Goal: Information Seeking & Learning: Learn about a topic

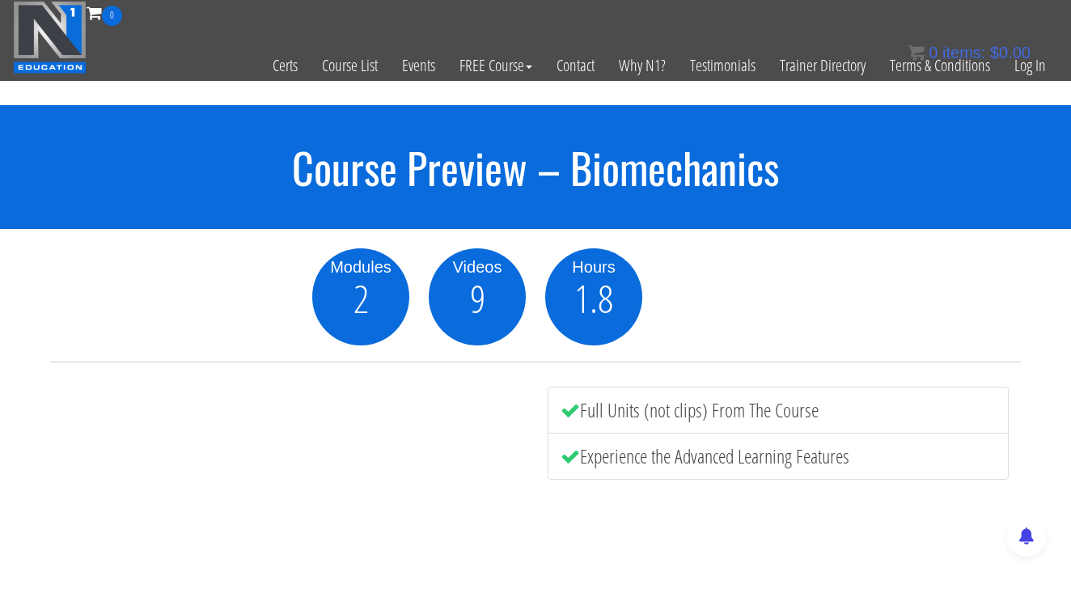
scroll to position [139, 0]
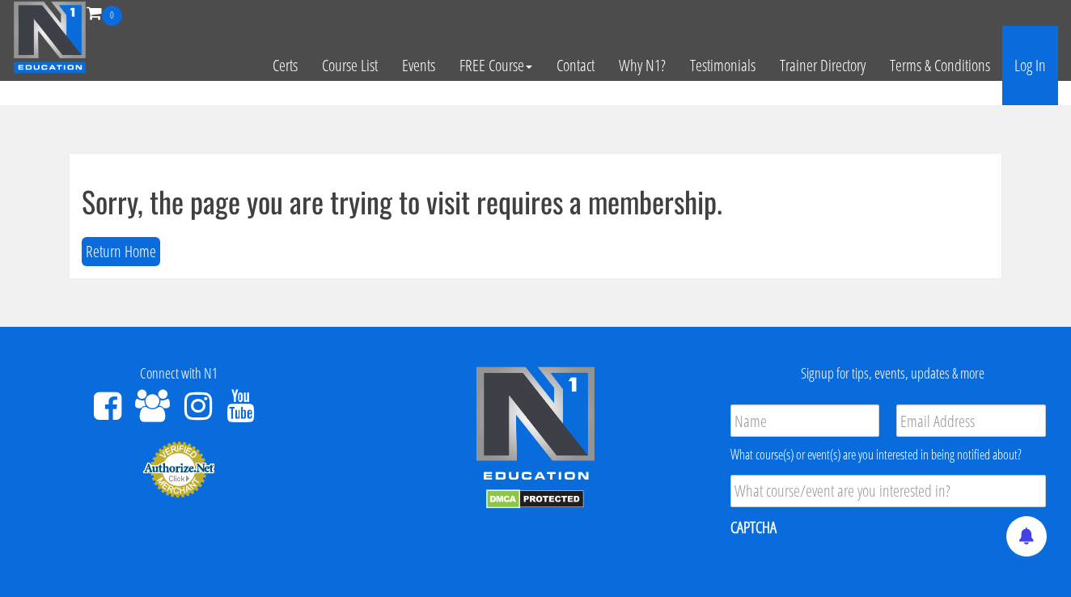
click at [1034, 77] on link "Log In" at bounding box center [1030, 65] width 56 height 79
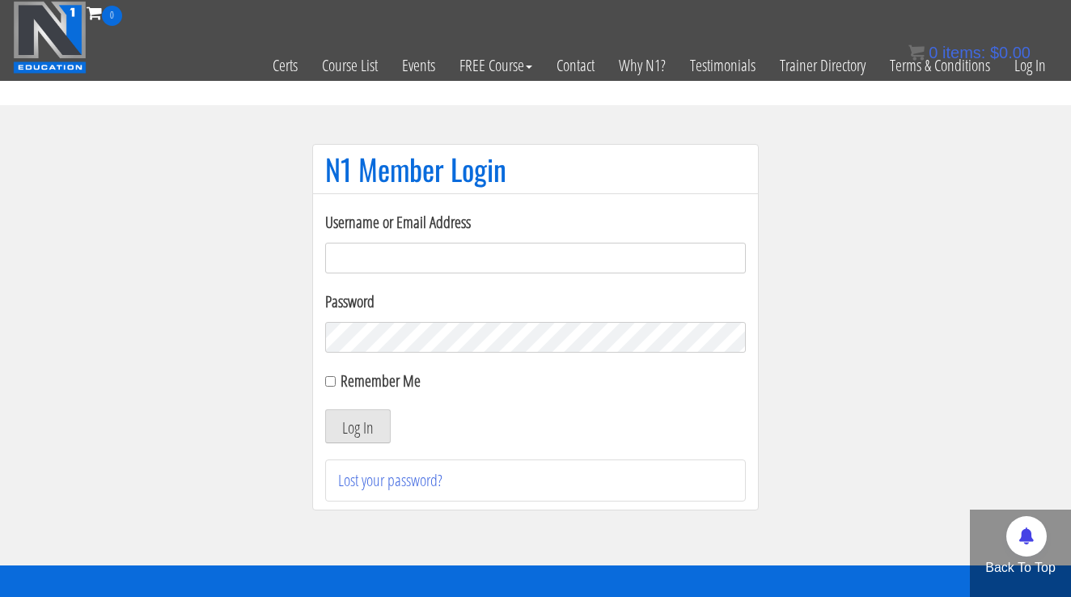
type input "jeffrey-lain@hotmail.com"
click at [357, 426] on button "Log In" at bounding box center [357, 426] width 65 height 34
click at [364, 428] on button "Log In" at bounding box center [357, 426] width 65 height 34
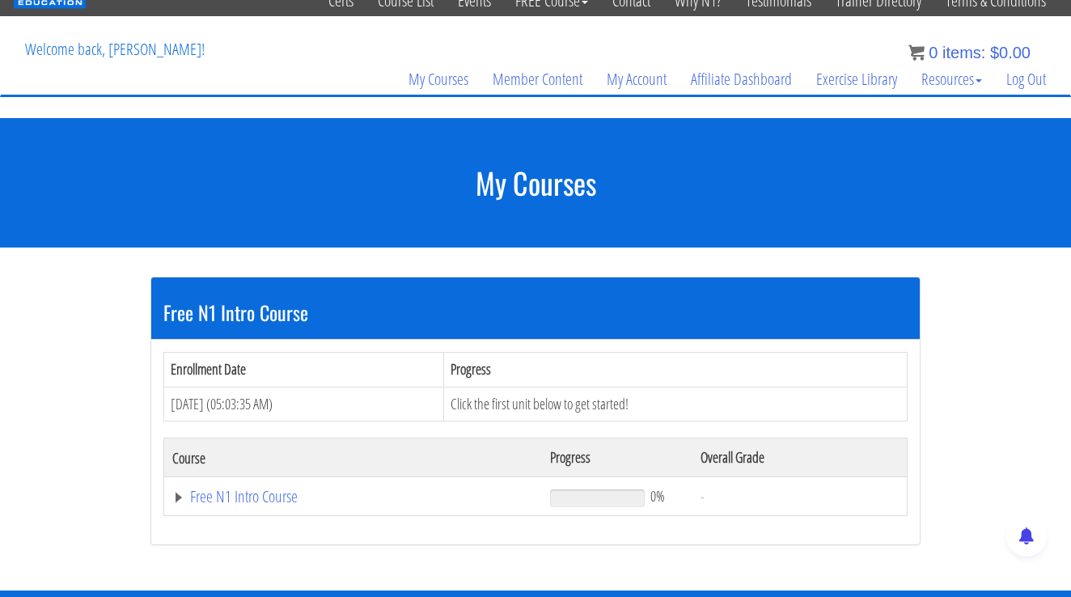
scroll to position [63, 0]
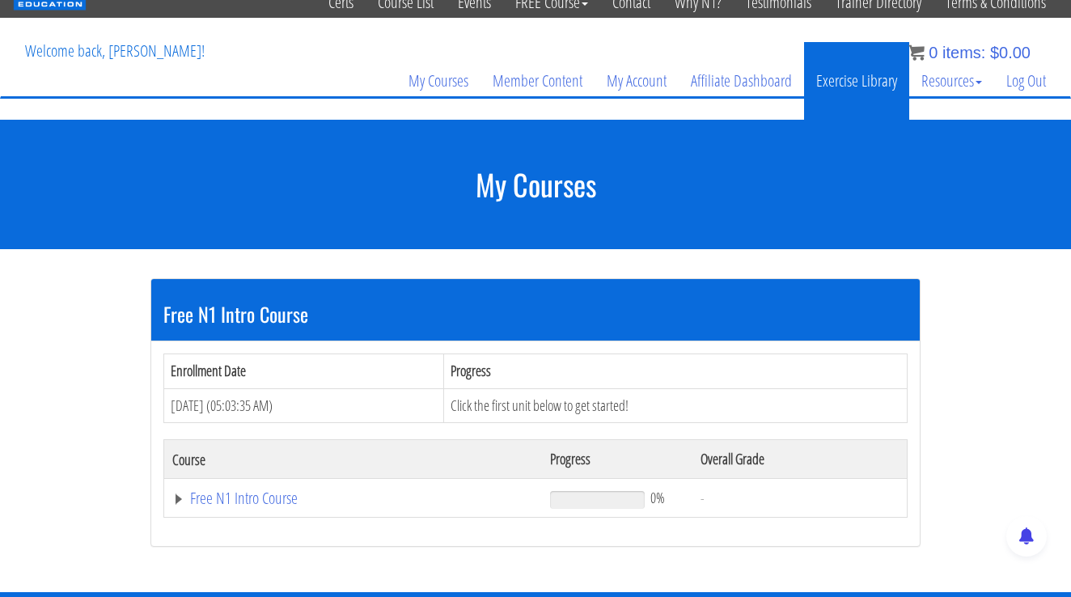
click at [830, 98] on link "Exercise Library" at bounding box center [856, 81] width 105 height 78
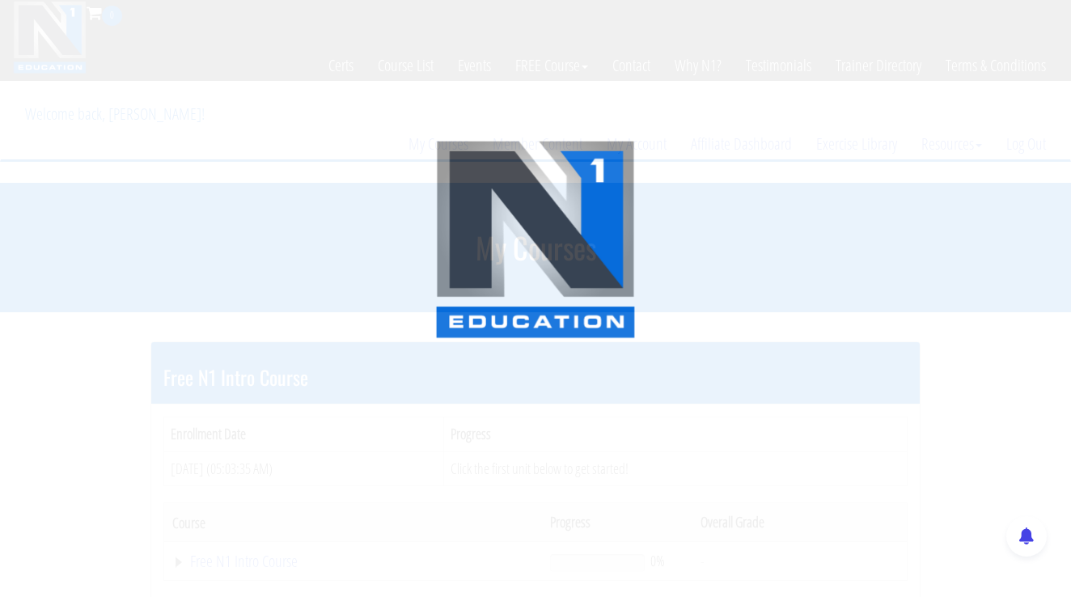
scroll to position [63, 0]
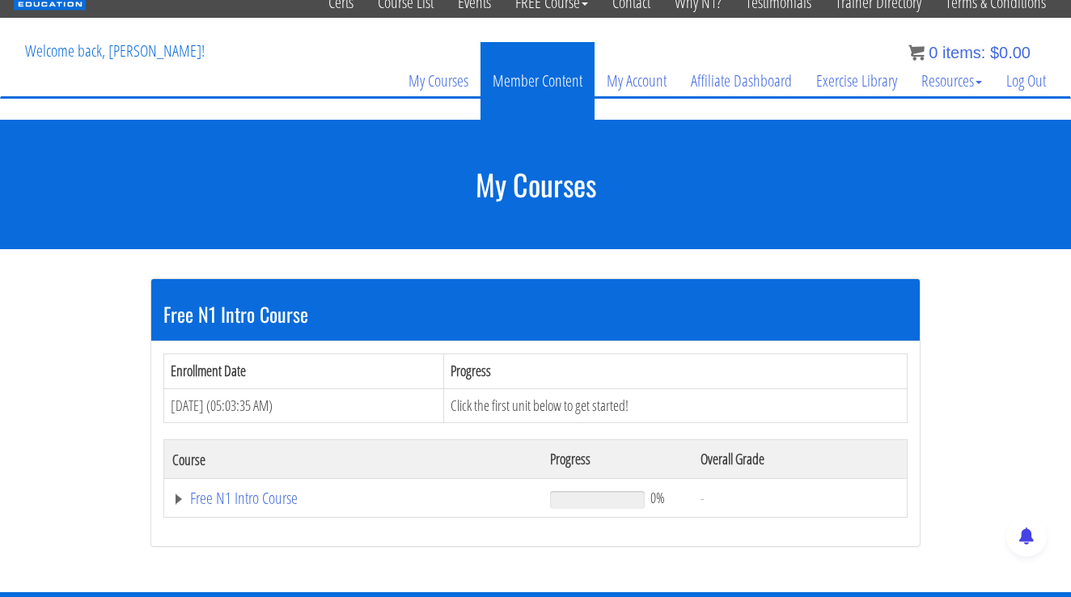
click at [566, 79] on link "Member Content" at bounding box center [537, 81] width 114 height 78
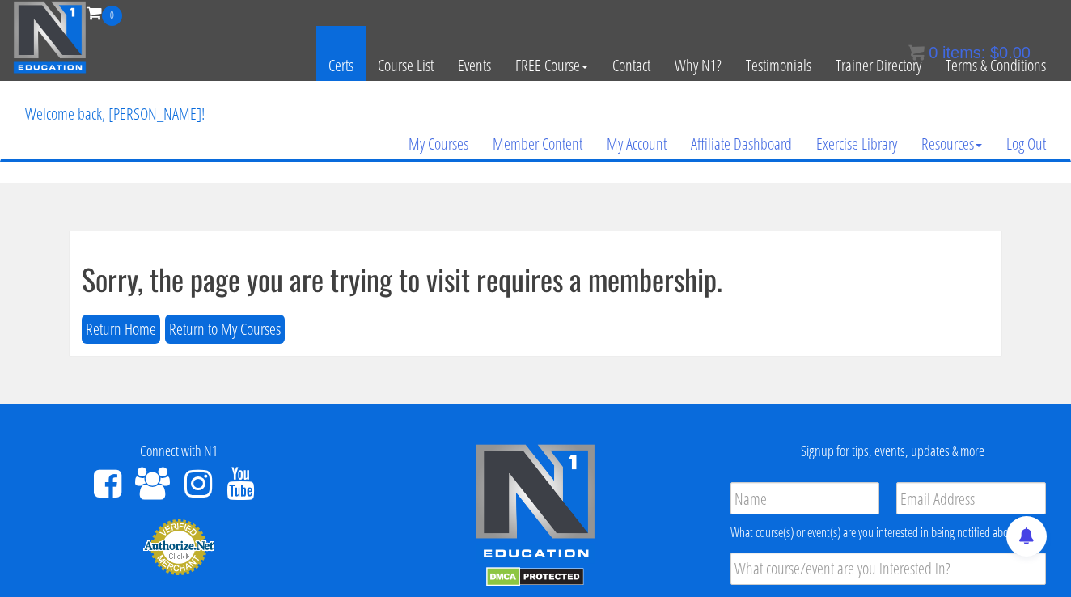
click at [335, 58] on link "Certs" at bounding box center [340, 65] width 49 height 79
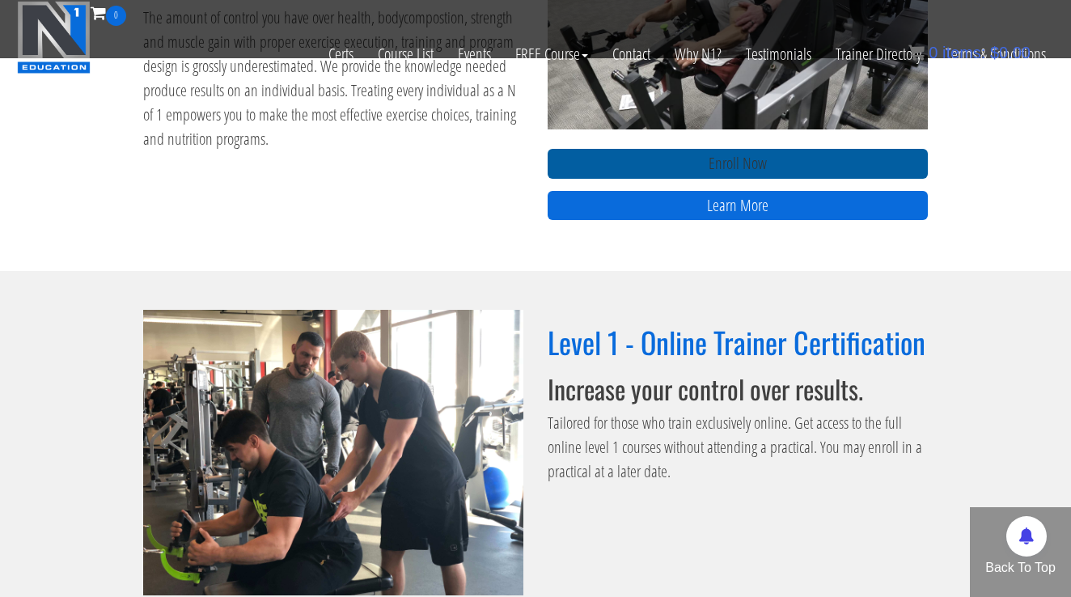
scroll to position [932, 0]
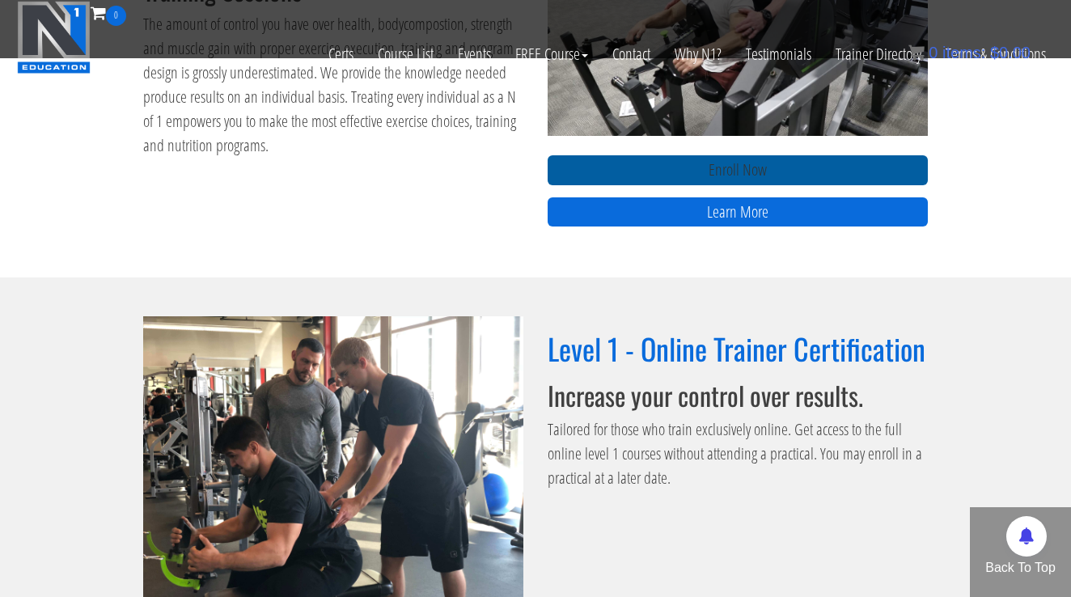
click at [855, 170] on link "Enroll Now" at bounding box center [737, 170] width 380 height 30
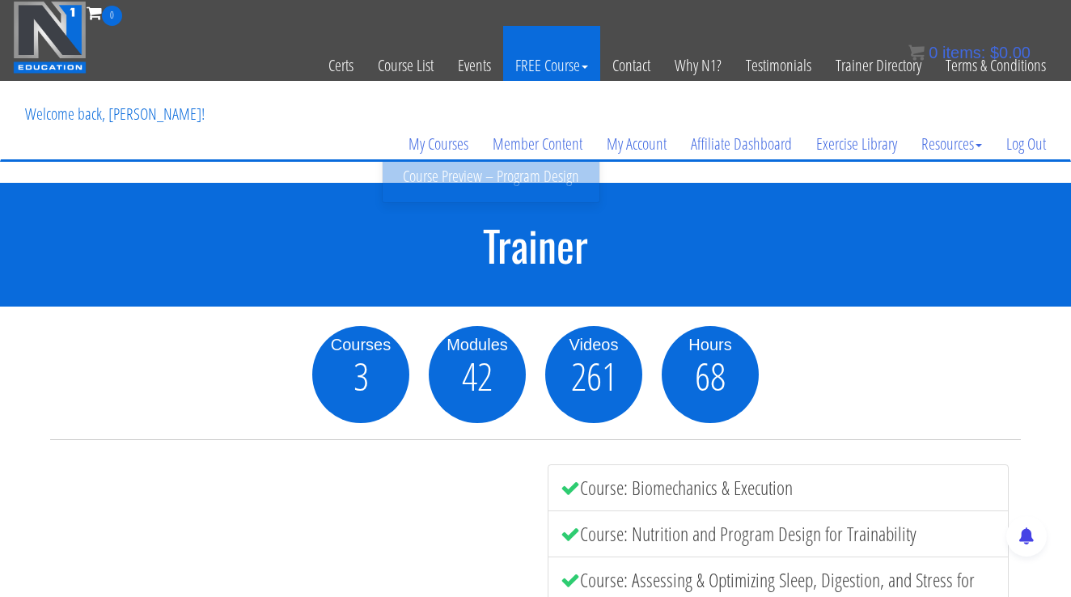
click at [547, 61] on link "FREE Course" at bounding box center [551, 65] width 97 height 79
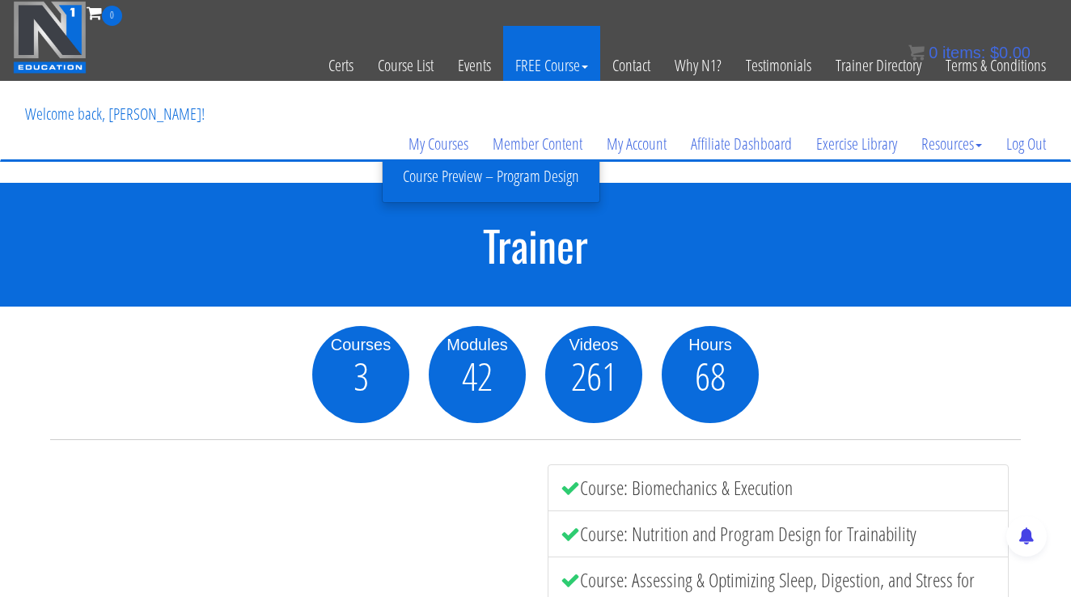
click at [568, 70] on link "FREE Course" at bounding box center [551, 65] width 97 height 79
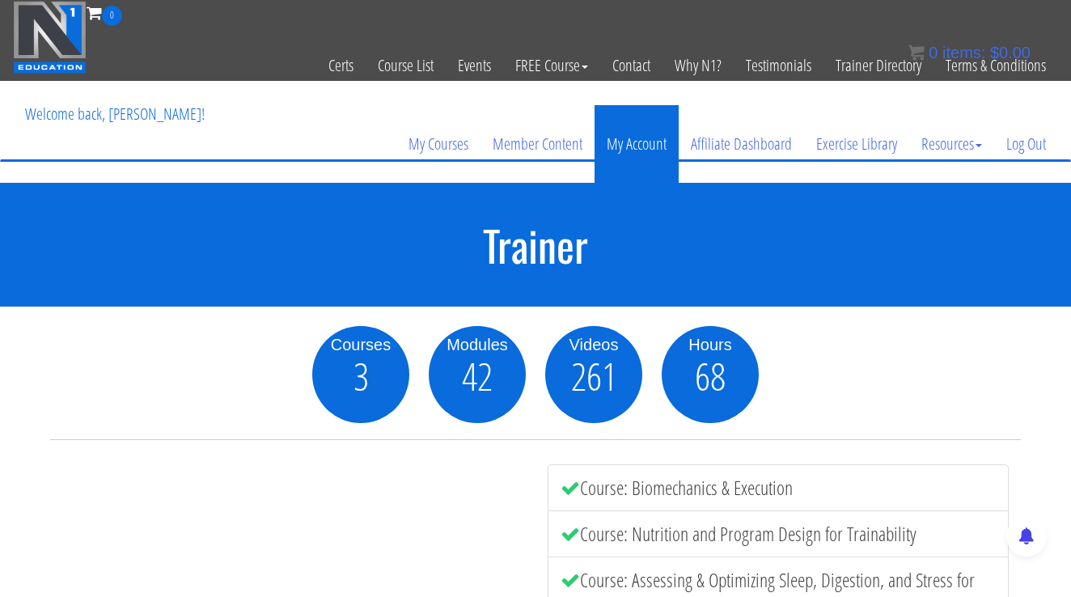
click at [645, 135] on link "My Account" at bounding box center [636, 144] width 84 height 78
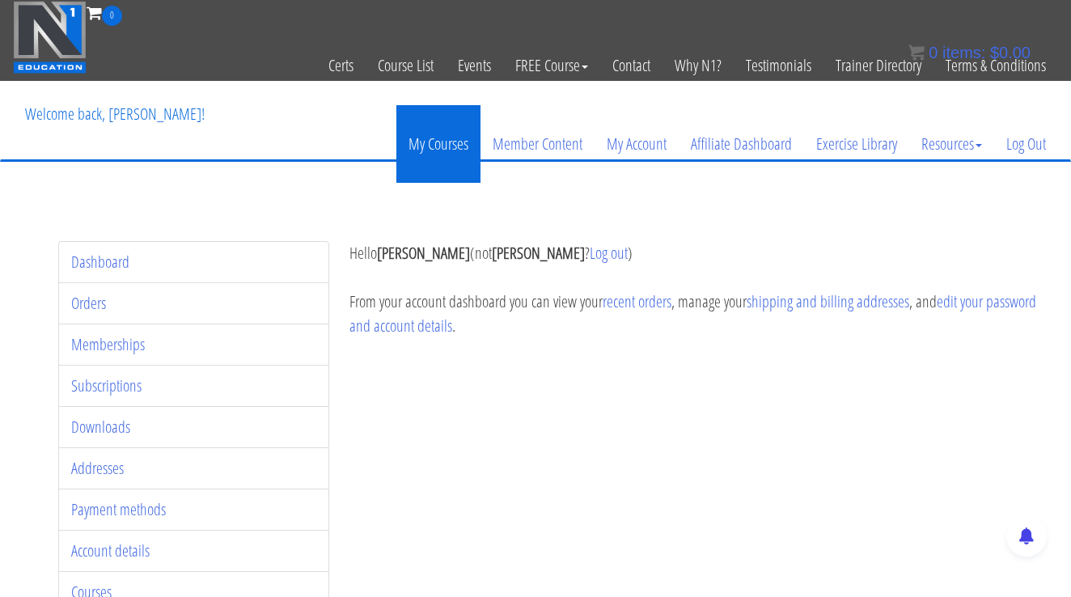
click at [433, 144] on link "My Courses" at bounding box center [438, 144] width 84 height 78
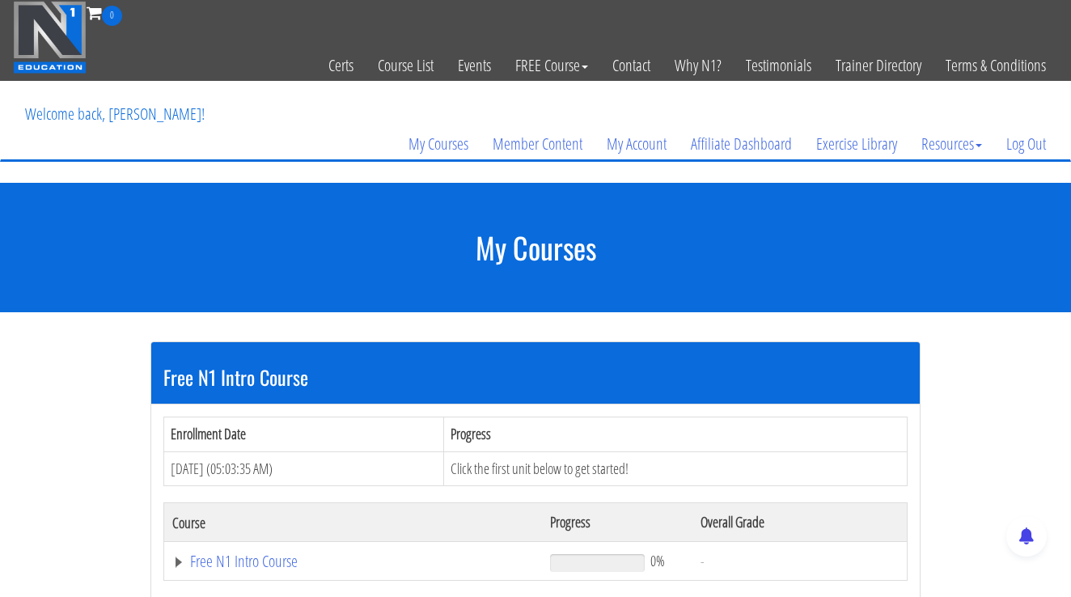
scroll to position [45, 0]
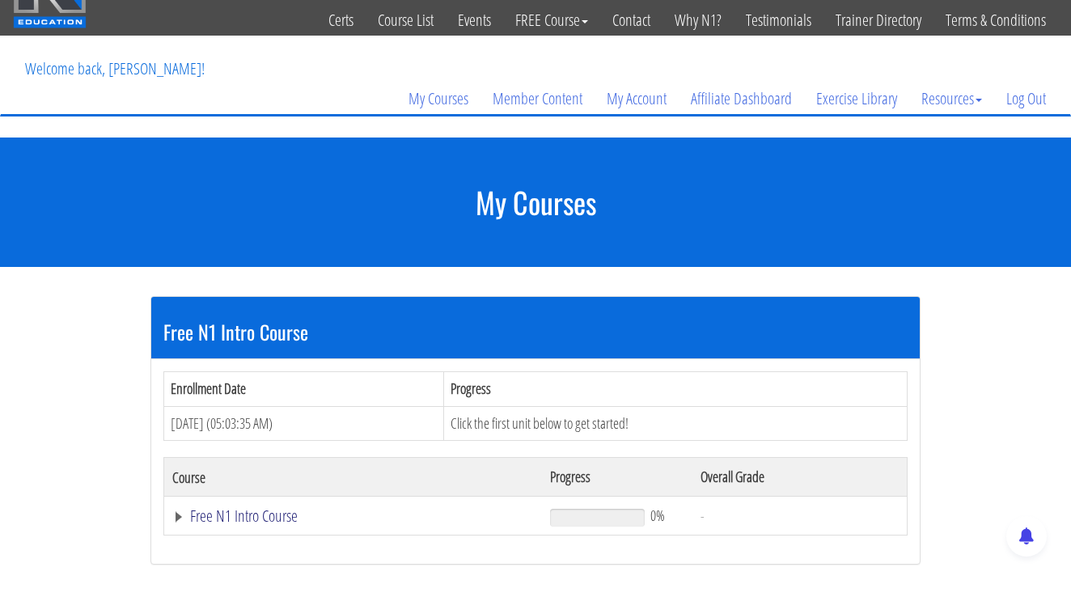
click at [277, 522] on link "Free N1 Intro Course" at bounding box center [352, 516] width 361 height 16
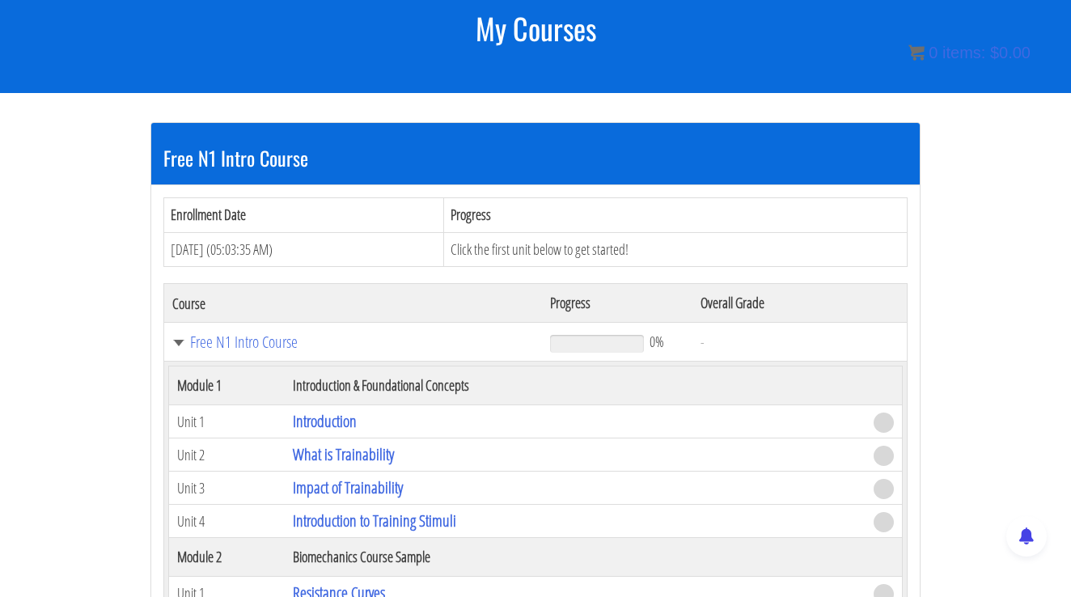
scroll to position [225, 0]
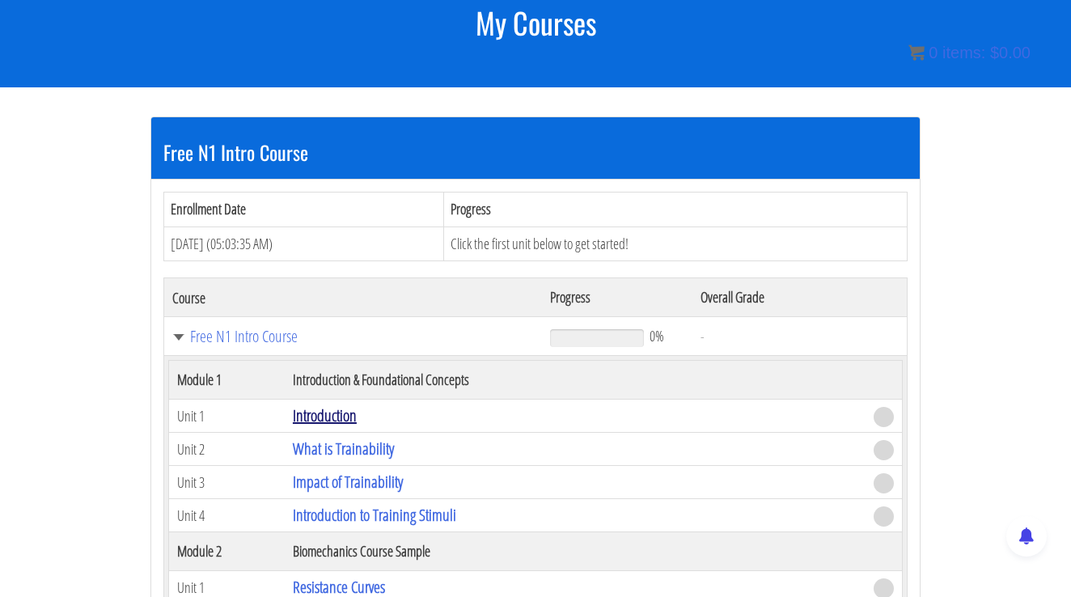
click at [351, 406] on link "Introduction" at bounding box center [325, 415] width 64 height 22
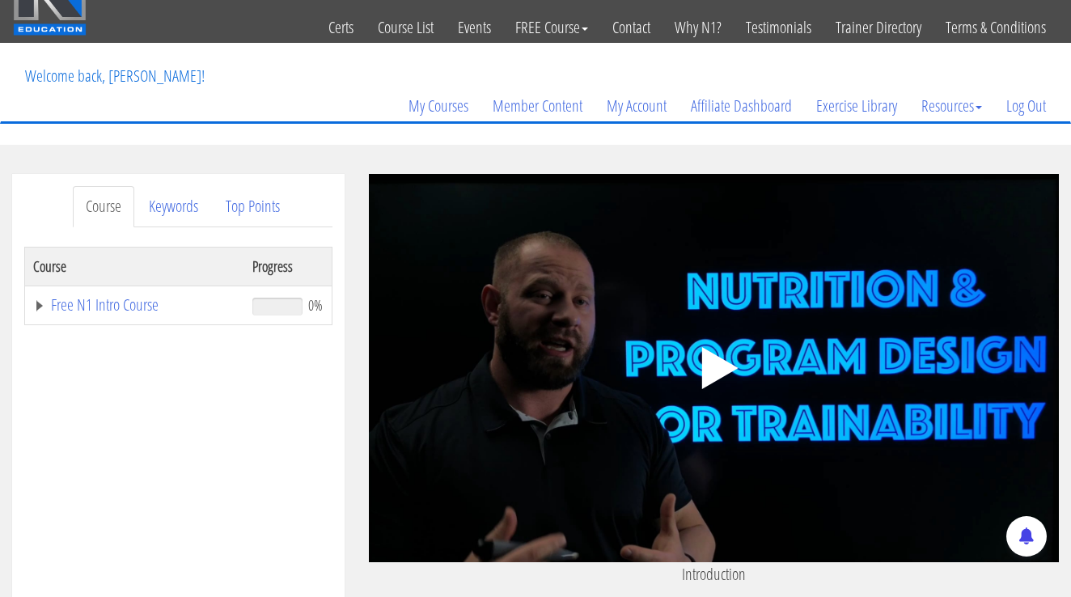
scroll to position [47, 0]
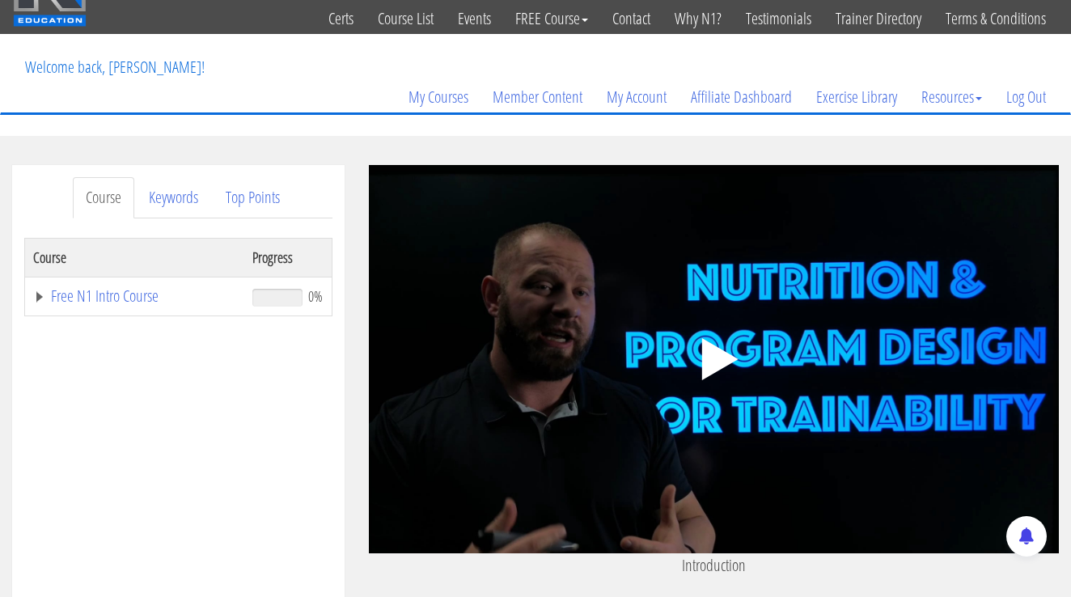
click at [733, 358] on polygon at bounding box center [719, 359] width 36 height 42
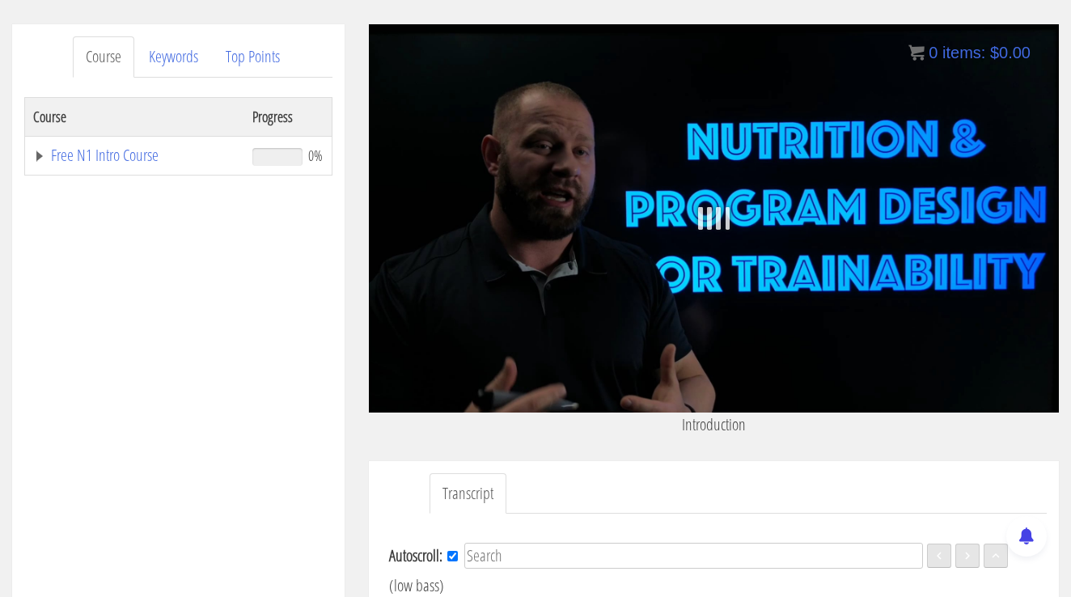
scroll to position [182, 0]
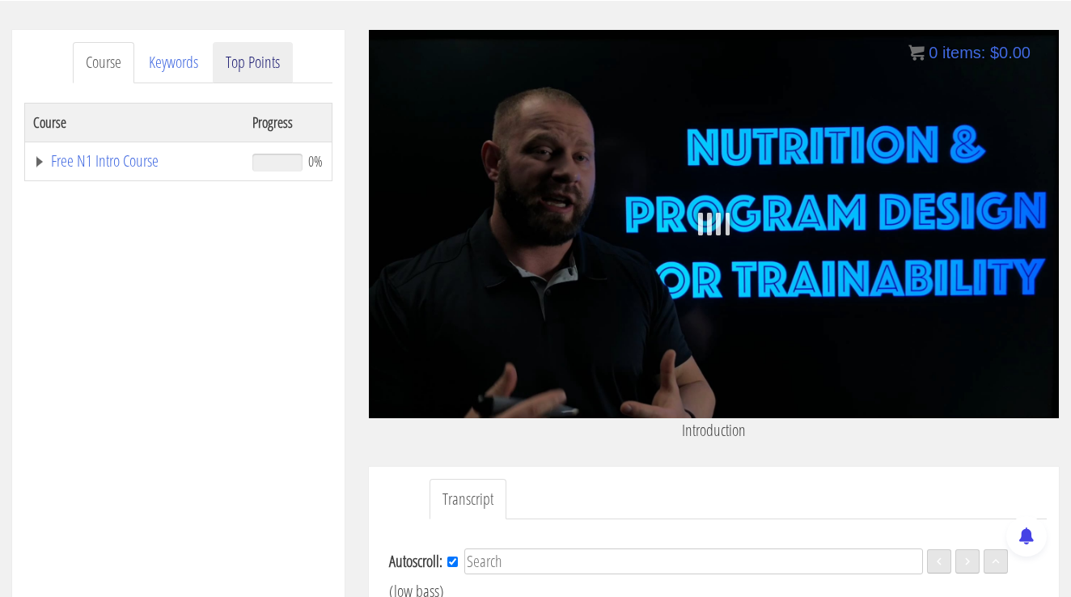
click at [267, 72] on link "Top Points" at bounding box center [253, 62] width 80 height 41
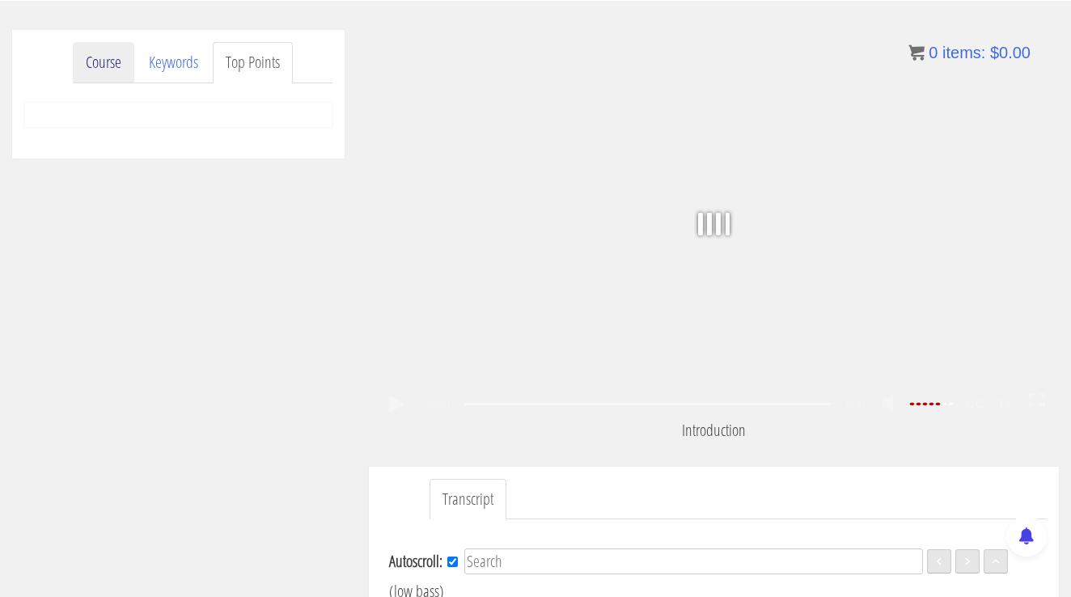
click at [120, 61] on link "Course" at bounding box center [103, 62] width 61 height 41
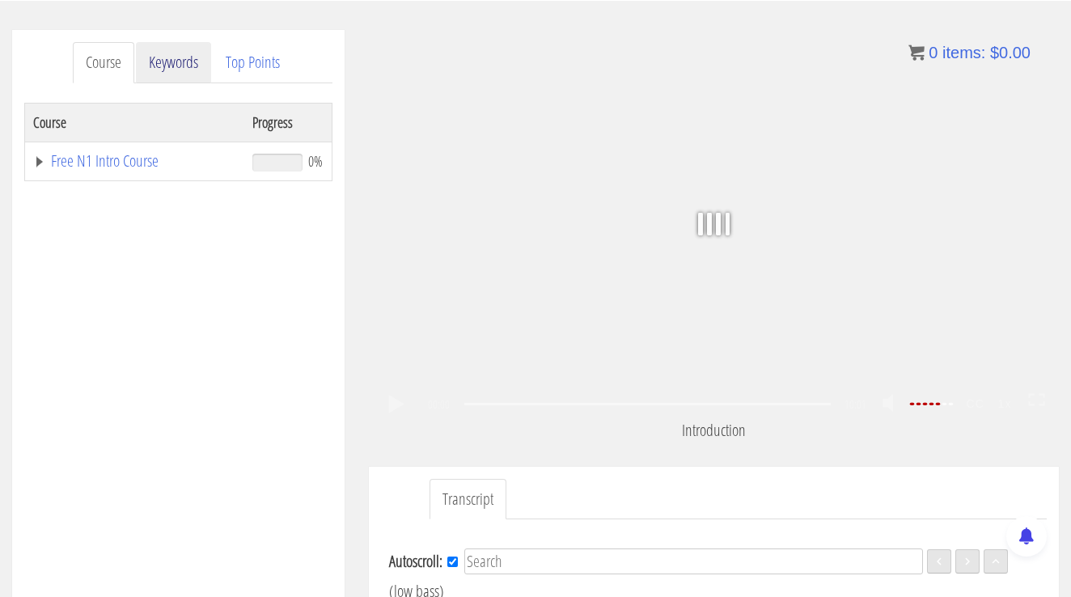
click at [201, 61] on link "Keywords" at bounding box center [173, 62] width 75 height 41
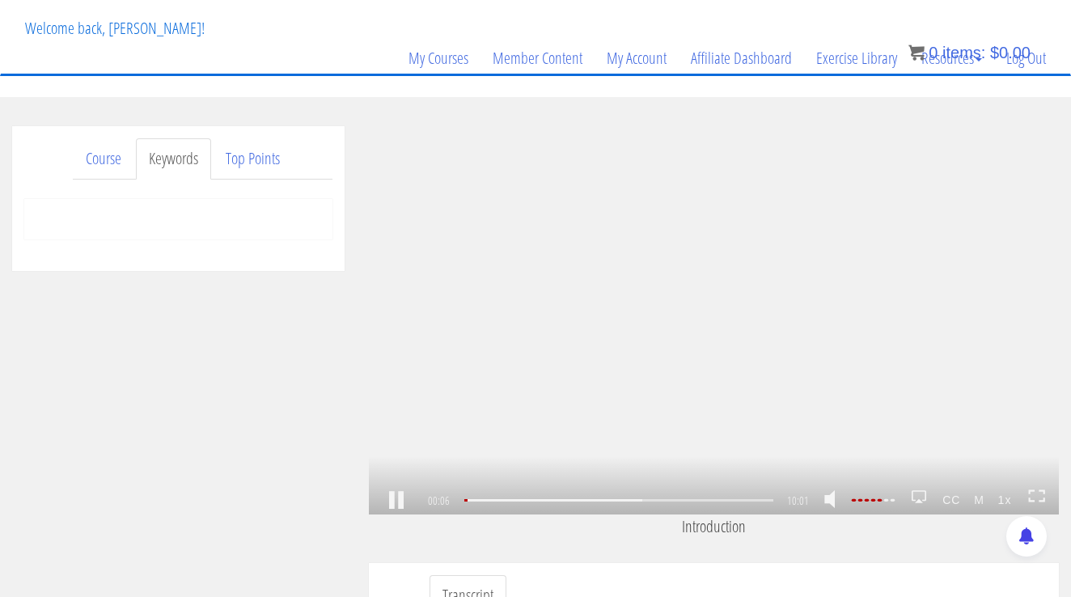
scroll to position [76, 0]
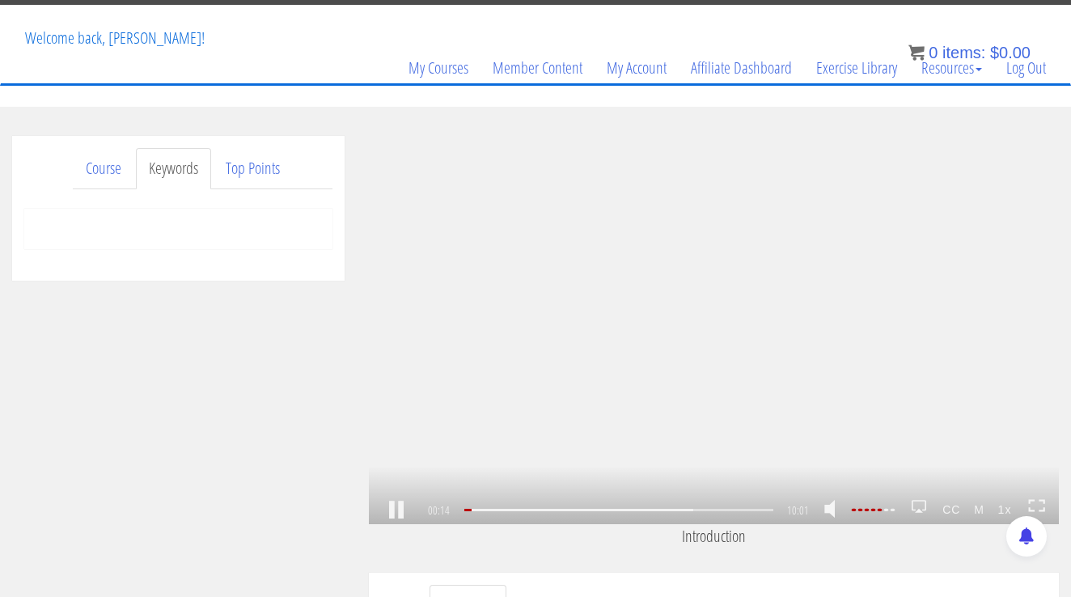
click at [1042, 504] on icon at bounding box center [1037, 506] width 18 height 14
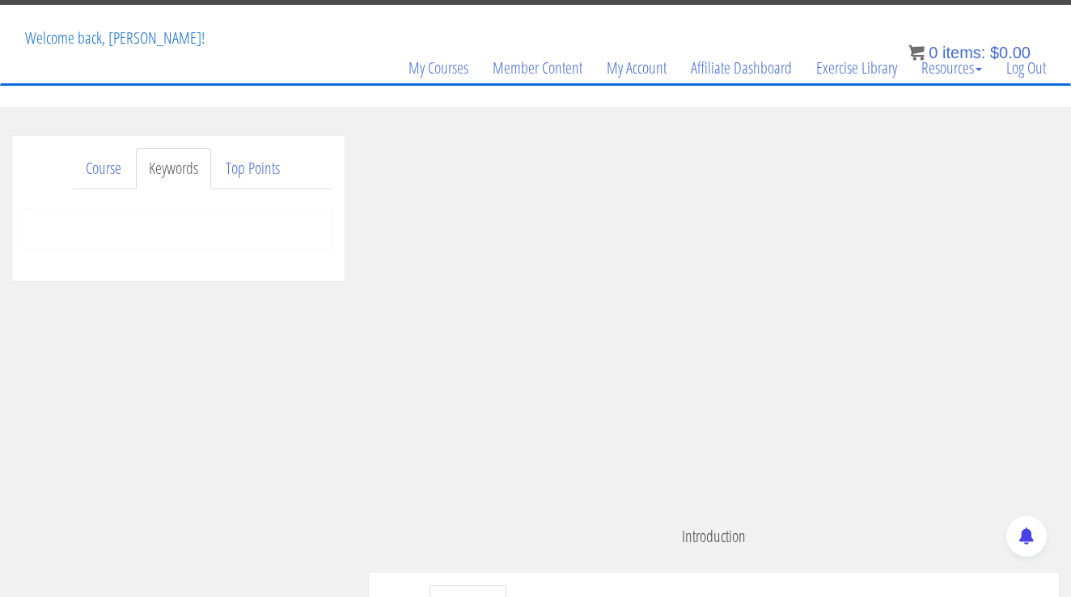
scroll to position [23, 0]
click at [246, 167] on link "Top Points" at bounding box center [253, 168] width 80 height 41
click at [185, 165] on link "Keywords" at bounding box center [173, 168] width 75 height 41
click at [96, 158] on link "Course" at bounding box center [103, 168] width 61 height 41
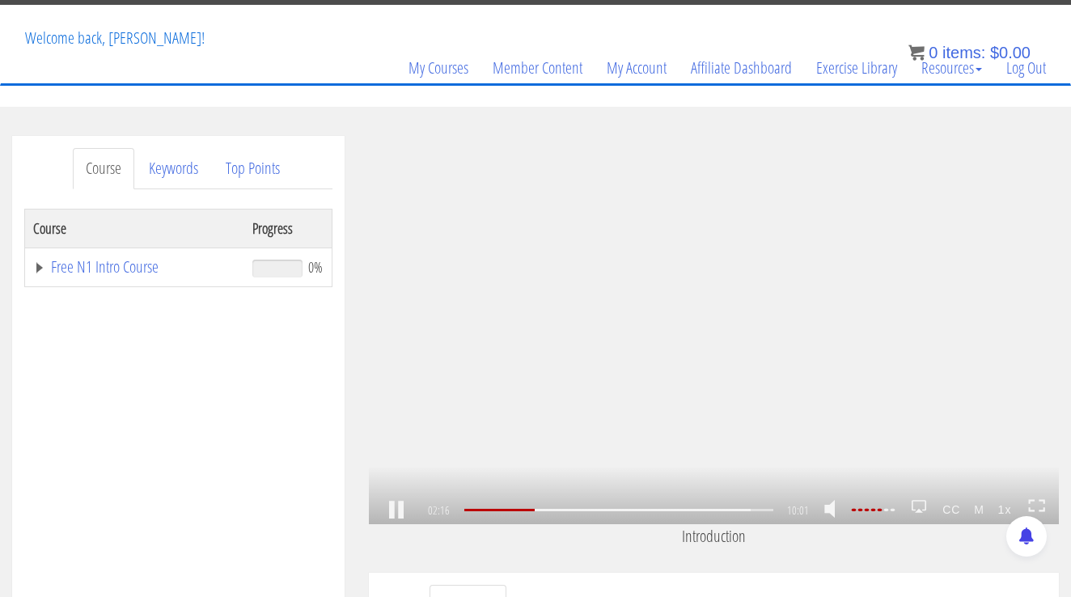
scroll to position [374, 0]
click at [599, 510] on div "04:18" at bounding box center [618, 510] width 309 height 2
click at [641, 511] on div "05:25" at bounding box center [618, 510] width 309 height 2
click at [687, 511] on div "07:05" at bounding box center [618, 510] width 309 height 2
click at [729, 511] on div "08:28" at bounding box center [618, 510] width 309 height 2
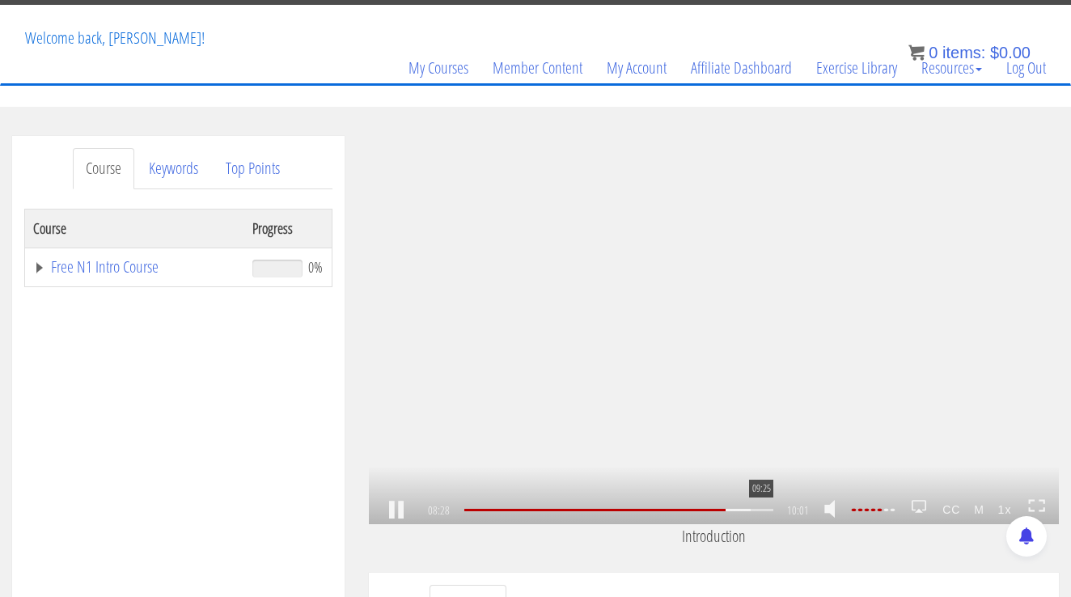
click at [765, 511] on div "09:25" at bounding box center [618, 510] width 309 height 2
click at [1044, 502] on icon at bounding box center [1042, 501] width 6 height 3
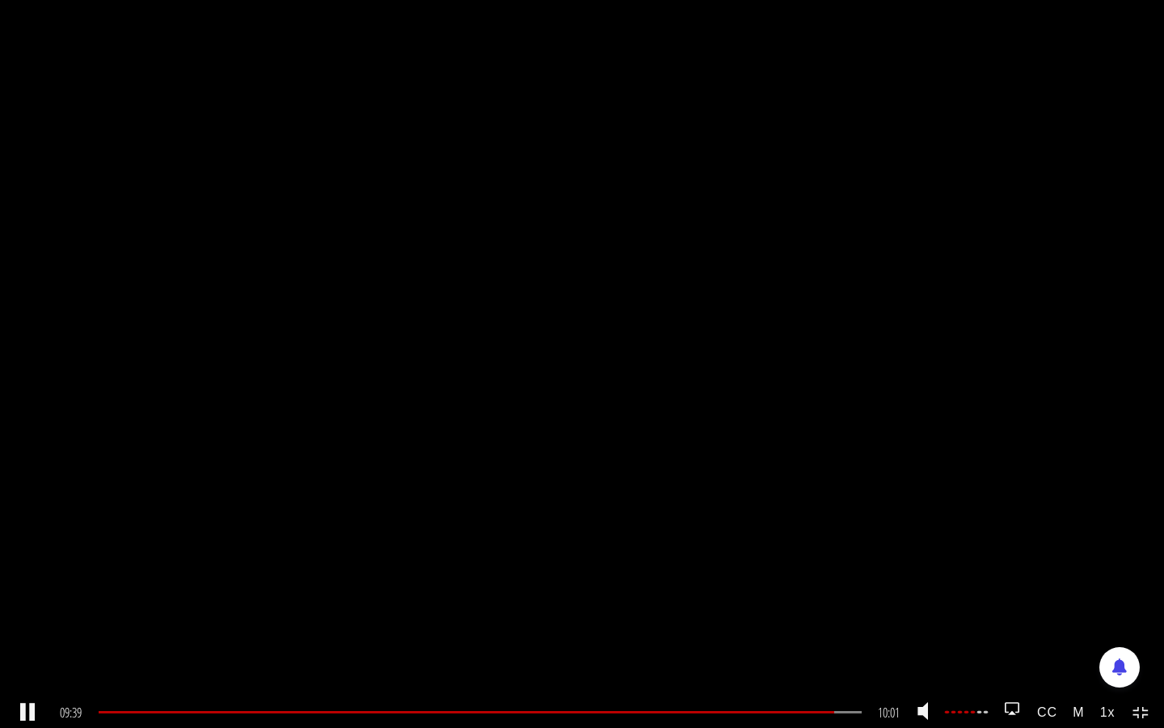
click at [1070, 596] on icon at bounding box center [1137, 716] width 6 height 3
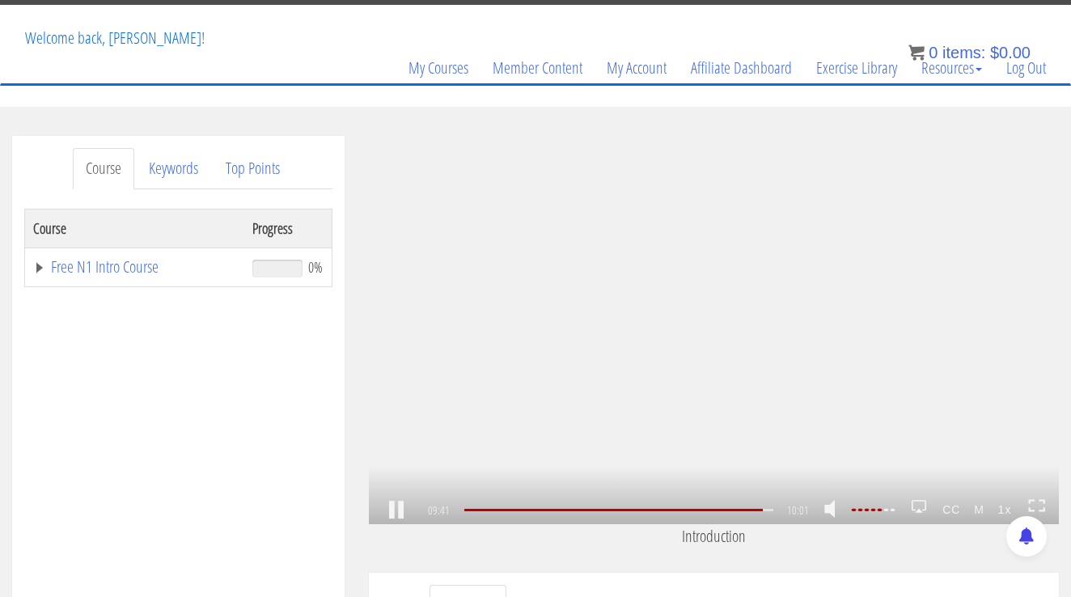
click at [611, 319] on div ".a{fill:#000;opacity:0.65;}.b{fill:#fff;opacity:1.0;} .fp-color-play{opacity:0.…" at bounding box center [714, 330] width 690 height 388
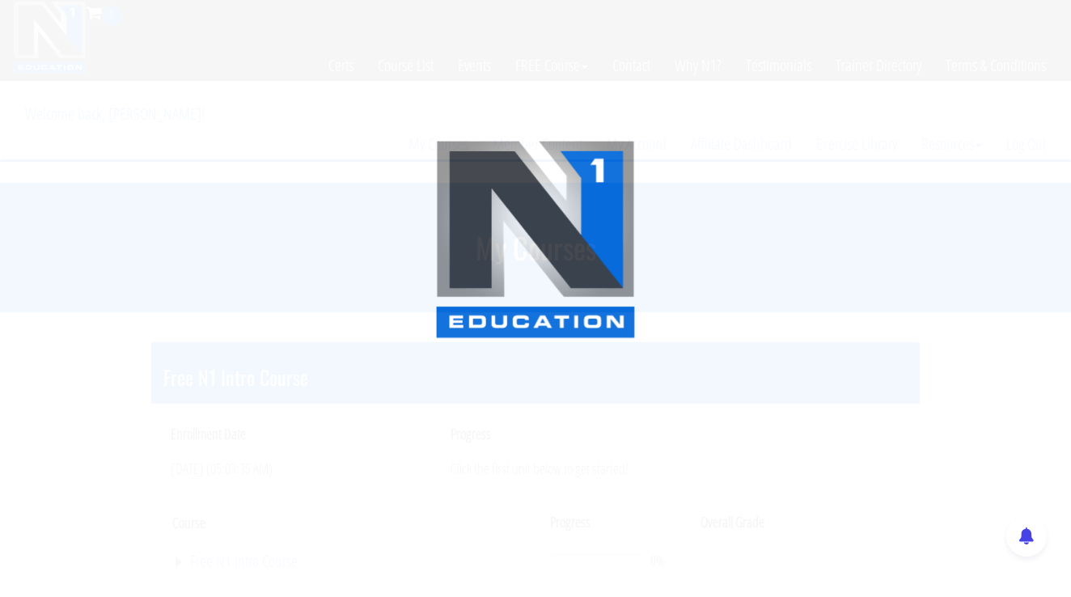
scroll to position [225, 0]
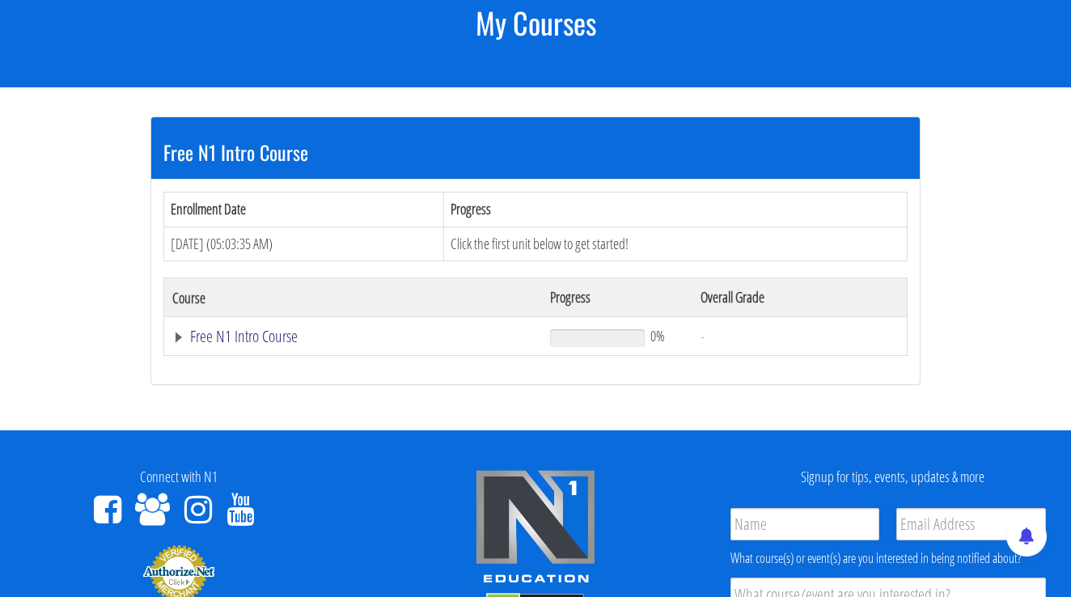
click at [272, 329] on link "Free N1 Intro Course" at bounding box center [352, 336] width 361 height 16
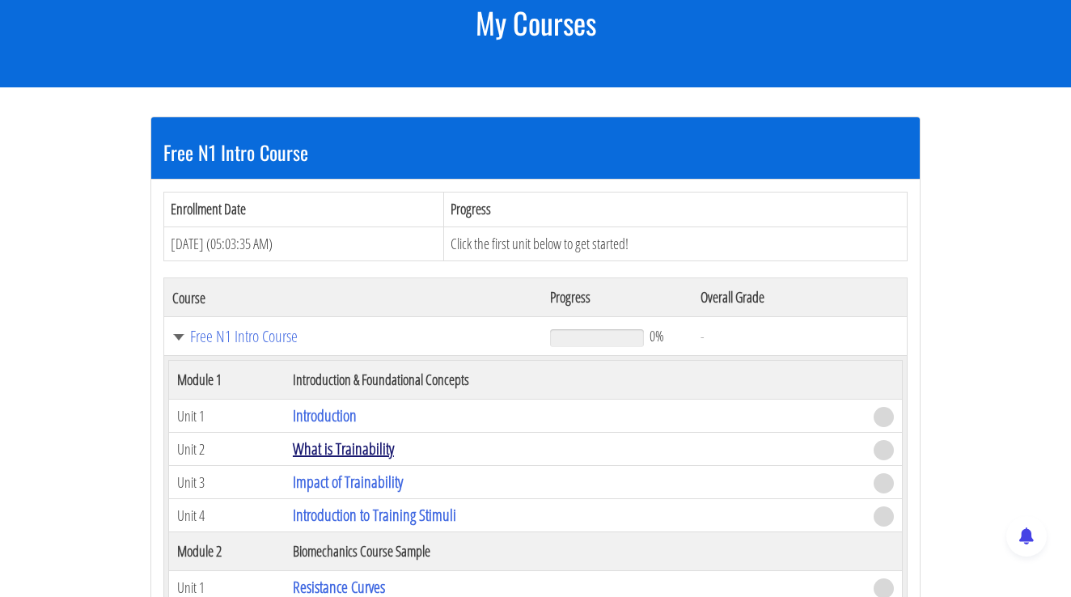
click at [355, 453] on link "What is Trainability" at bounding box center [343, 448] width 101 height 22
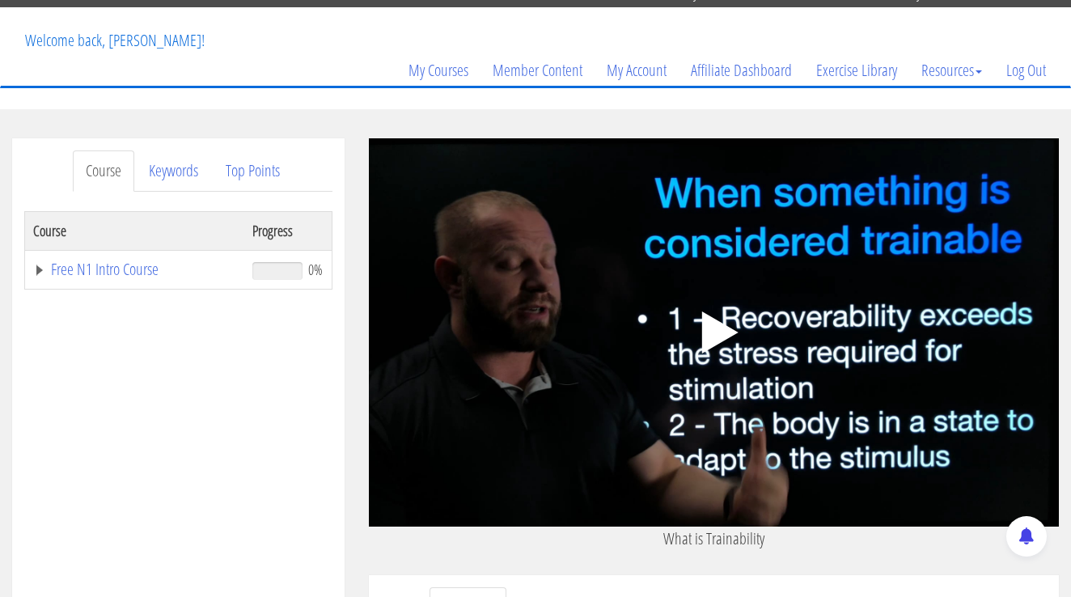
scroll to position [96, 0]
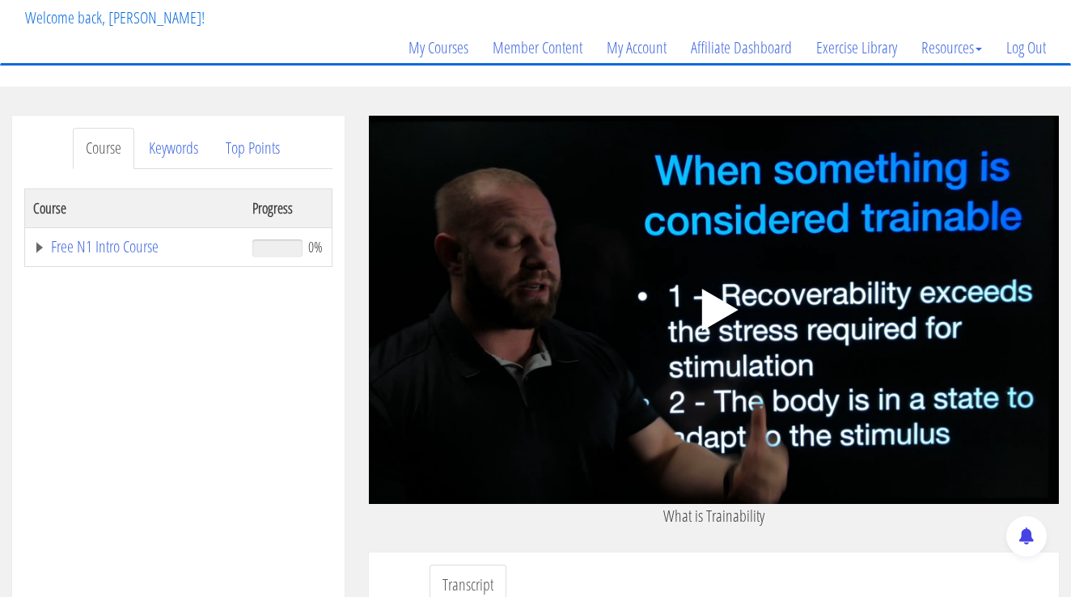
click at [732, 306] on icon ".fp-color-play{opacity:0.65;}.controlbutton{fill:#fff;}" at bounding box center [714, 310] width 102 height 102
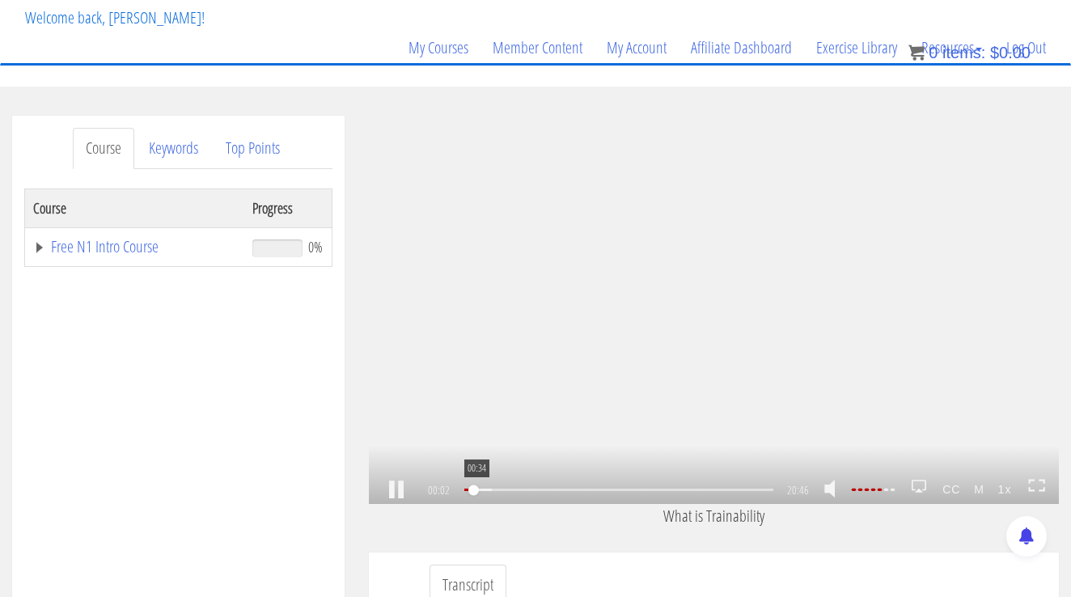
click at [471, 491] on div "00:34" at bounding box center [618, 489] width 309 height 2
click at [1034, 479] on icon at bounding box center [1032, 480] width 6 height 3
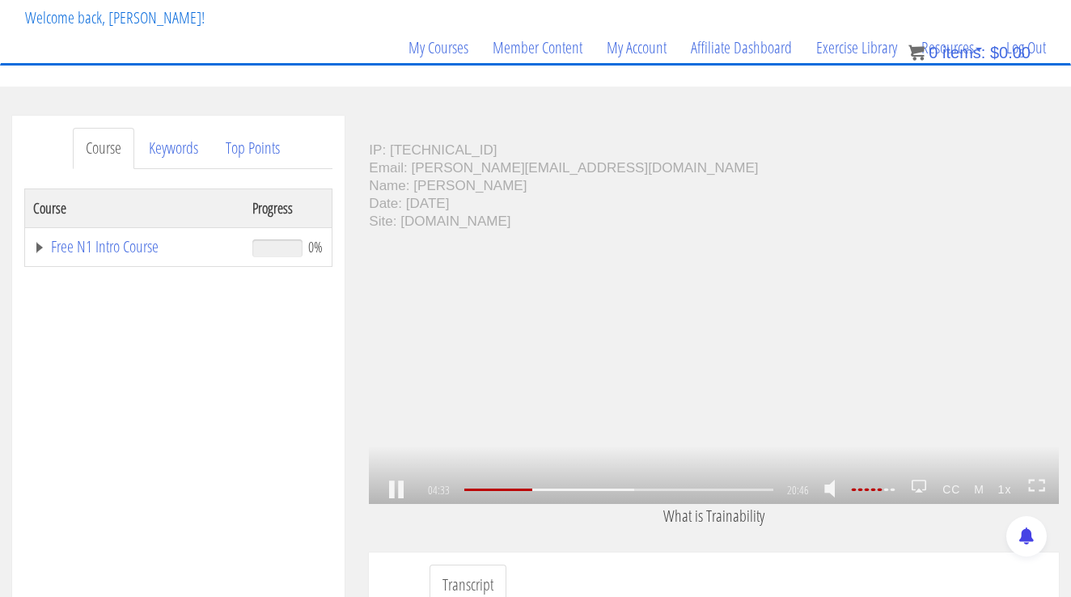
scroll to position [825, 0]
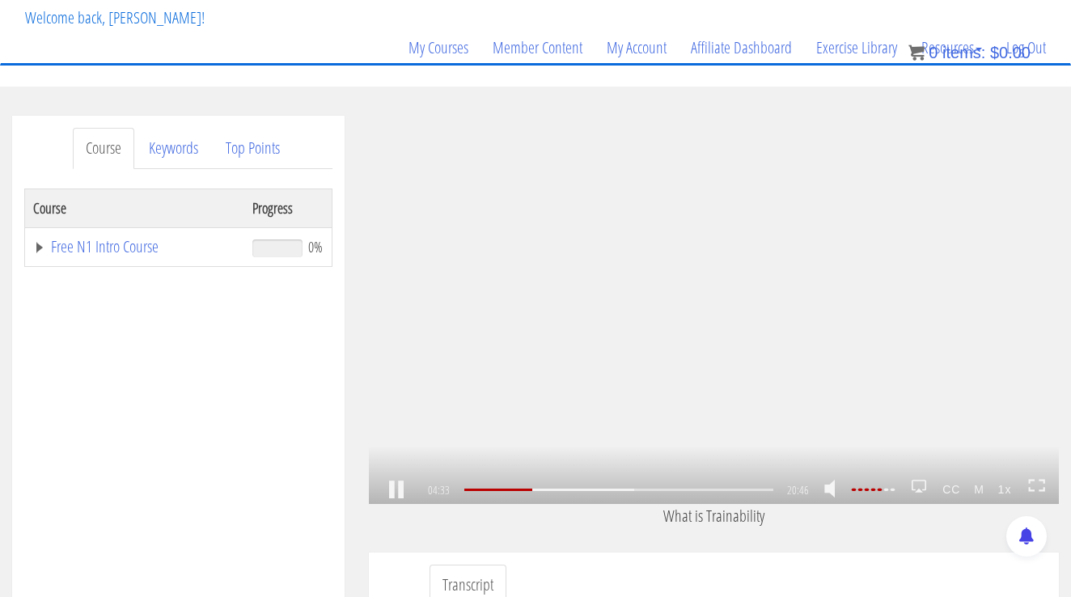
click at [795, 403] on div ".a{fill:#000;opacity:0.65;}.b{fill:#fff;opacity:1.0;} .fp-color-play{opacity:0.…" at bounding box center [714, 310] width 690 height 388
